Goal: Information Seeking & Learning: Learn about a topic

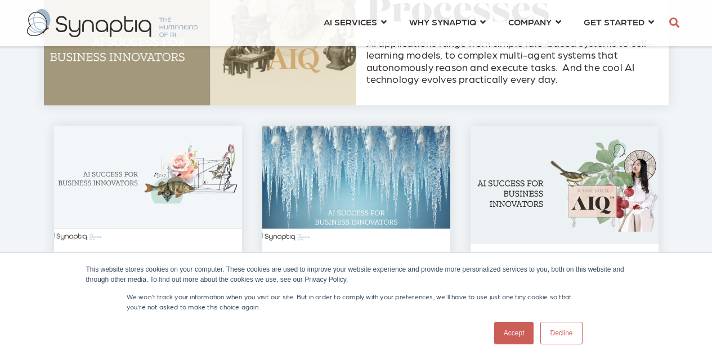
scroll to position [313, 0]
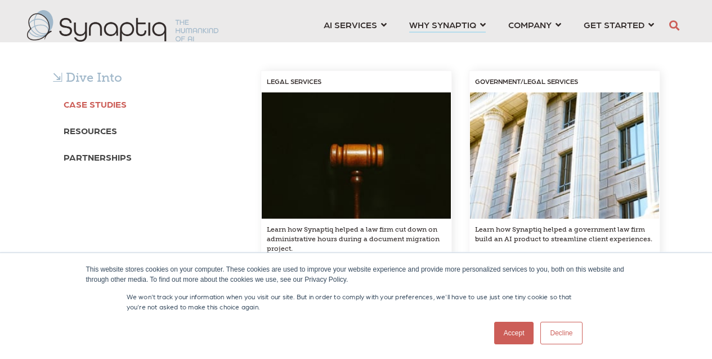
click at [89, 103] on b "Case Studies" at bounding box center [95, 104] width 63 height 11
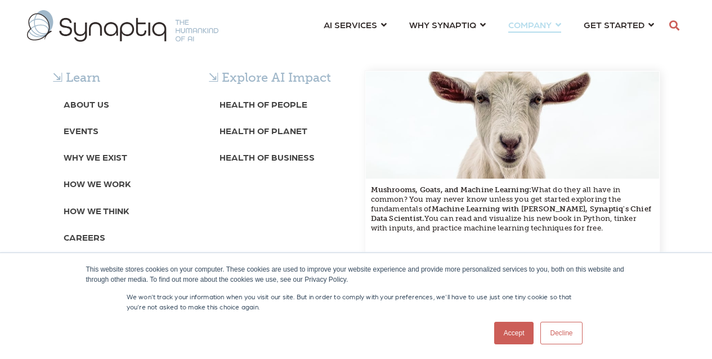
click at [542, 42] on div "⇲ Learn About Us Events Why We Exist How We Work How We Think Careers ⇲ Explore…" at bounding box center [356, 186] width 712 height 289
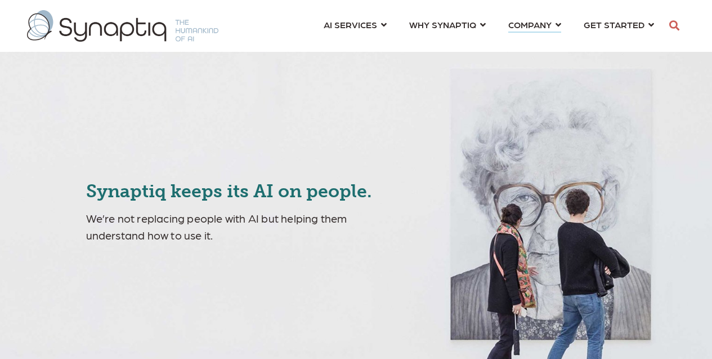
scroll to position [0, 5]
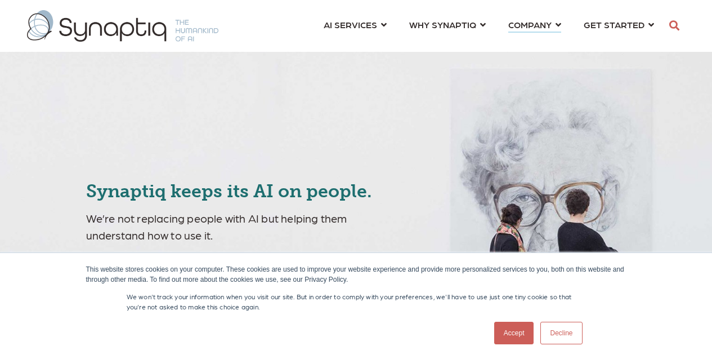
click at [513, 331] on link "Accept" at bounding box center [514, 333] width 40 height 23
